Goal: Check status: Check status

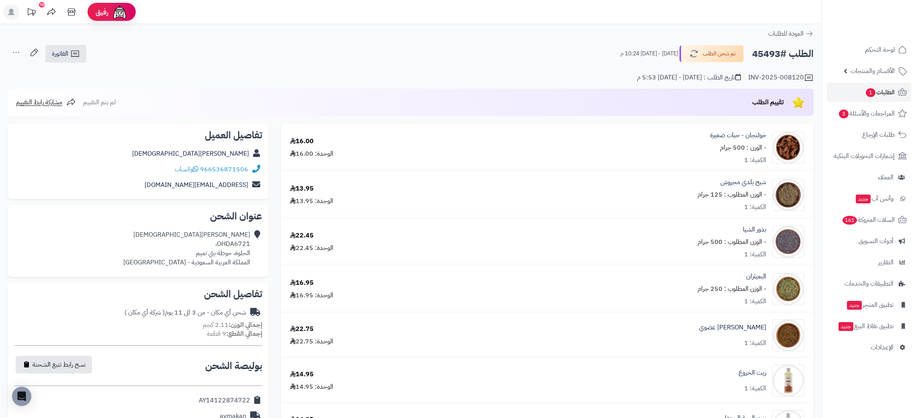
scroll to position [177, 0]
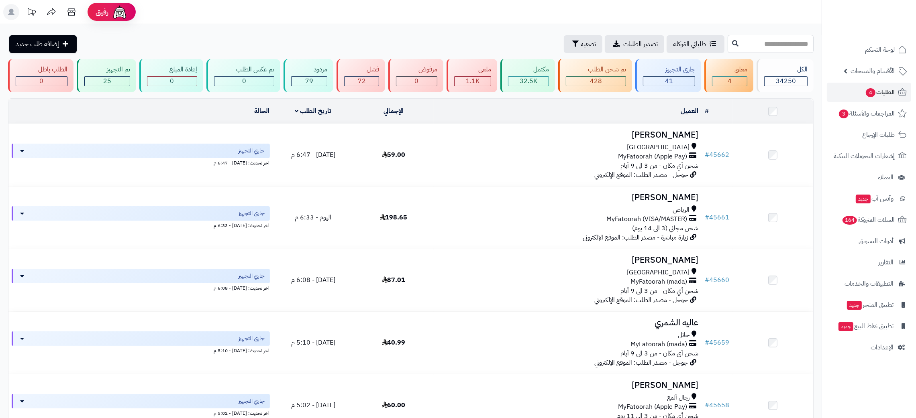
click at [772, 45] on input "text" at bounding box center [770, 44] width 86 height 18
paste input "*****"
type input "*****"
click at [732, 45] on icon at bounding box center [735, 43] width 6 height 6
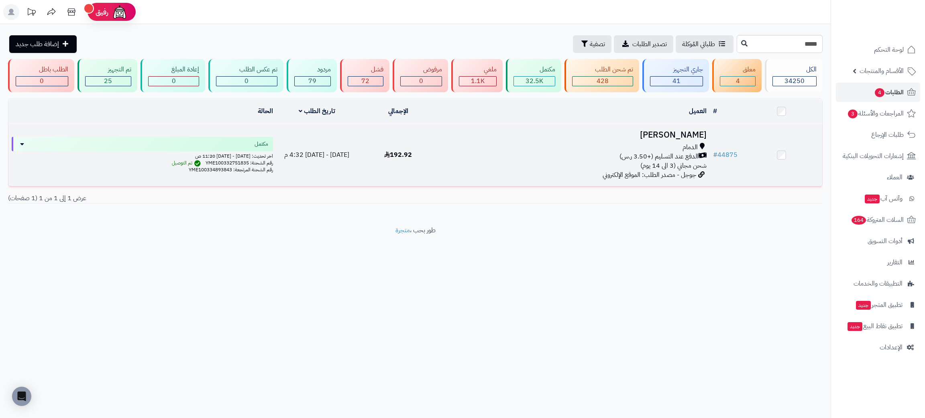
click at [672, 130] on h3 "[PERSON_NAME]" at bounding box center [574, 134] width 265 height 9
click at [672, 130] on h3 "Abeer Alhelal" at bounding box center [574, 134] width 265 height 9
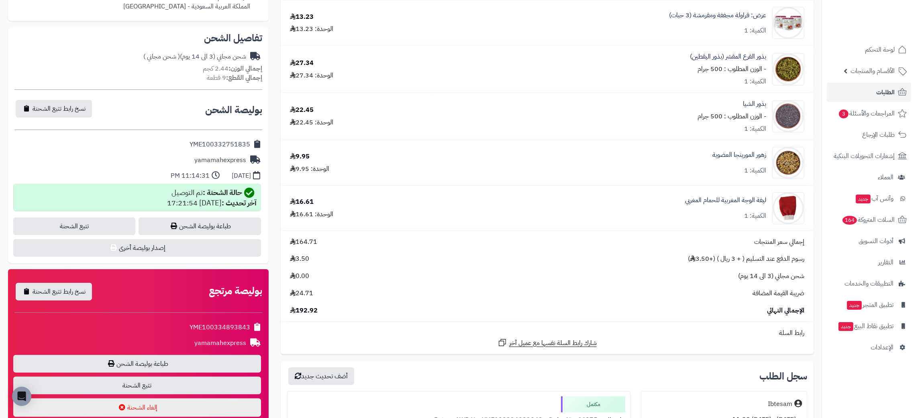
scroll to position [276, 0]
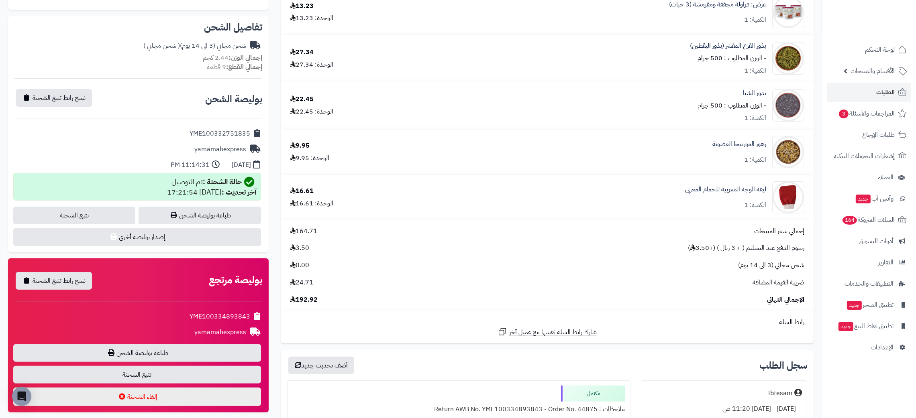
drag, startPoint x: 924, startPoint y: 93, endPoint x: 924, endPoint y: 203, distance: 110.0
click at [60, 276] on span "نسخ رابط تتبع الشحنة" at bounding box center [59, 281] width 53 height 10
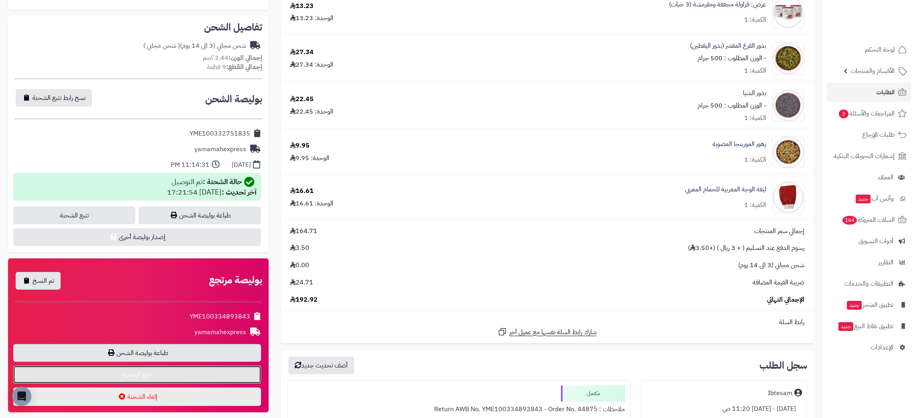
click at [138, 372] on link "تتبع الشحنة" at bounding box center [137, 375] width 248 height 18
